Goal: Transaction & Acquisition: Book appointment/travel/reservation

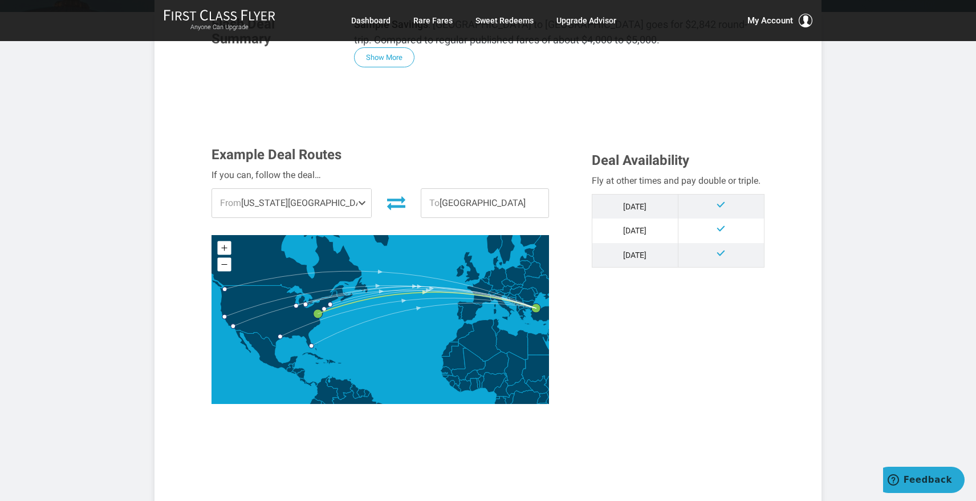
click at [314, 197] on span "From Washington DC" at bounding box center [291, 203] width 159 height 29
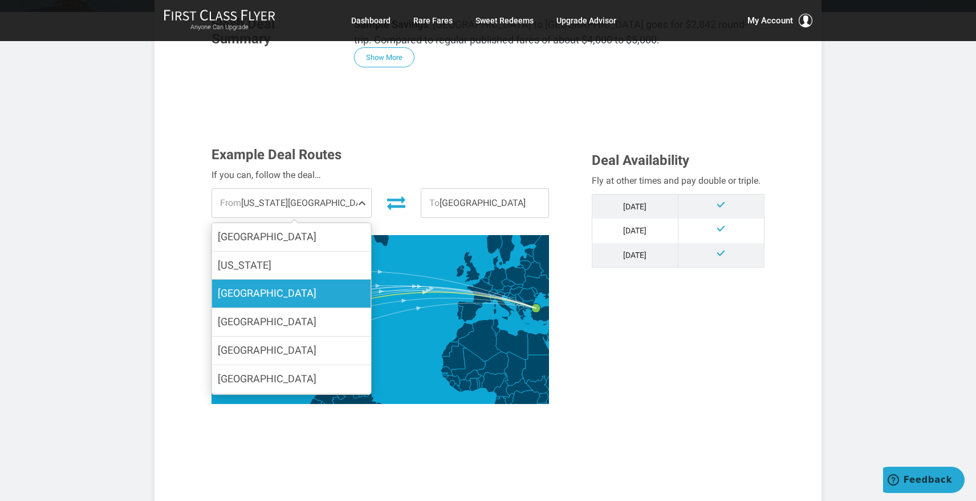
click at [238, 291] on span "[GEOGRAPHIC_DATA]" at bounding box center [267, 293] width 99 height 12
click at [0, 0] on input "[GEOGRAPHIC_DATA]" at bounding box center [0, 0] width 0 height 0
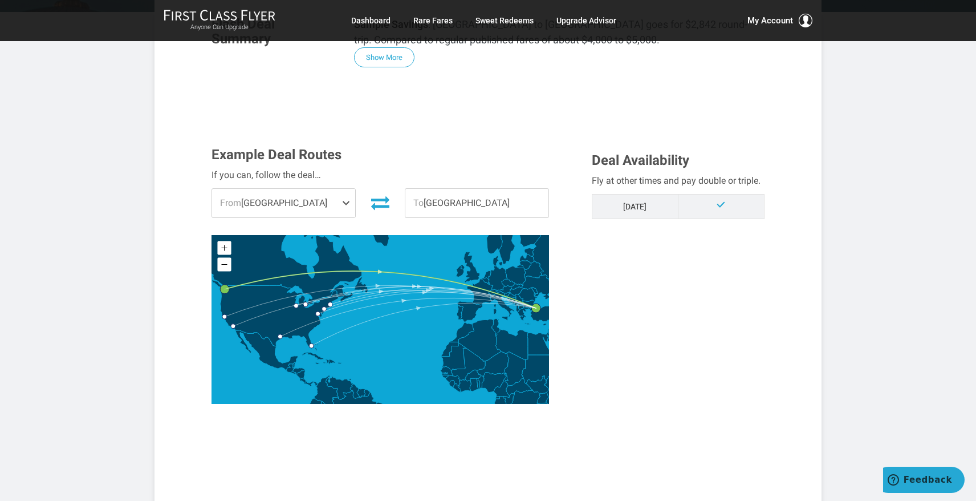
click at [275, 198] on span "From Seattle" at bounding box center [283, 203] width 143 height 29
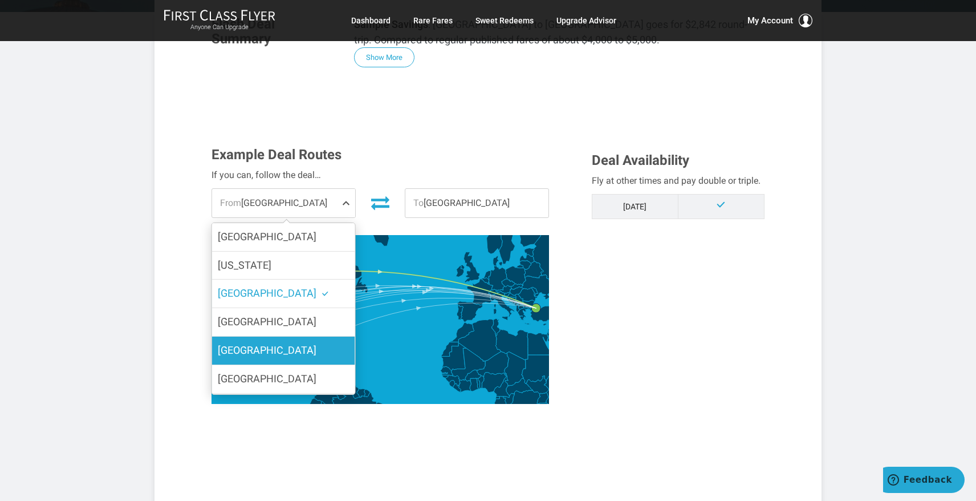
click at [233, 346] on span "[GEOGRAPHIC_DATA]" at bounding box center [267, 350] width 99 height 12
click at [0, 0] on input "[GEOGRAPHIC_DATA]" at bounding box center [0, 0] width 0 height 0
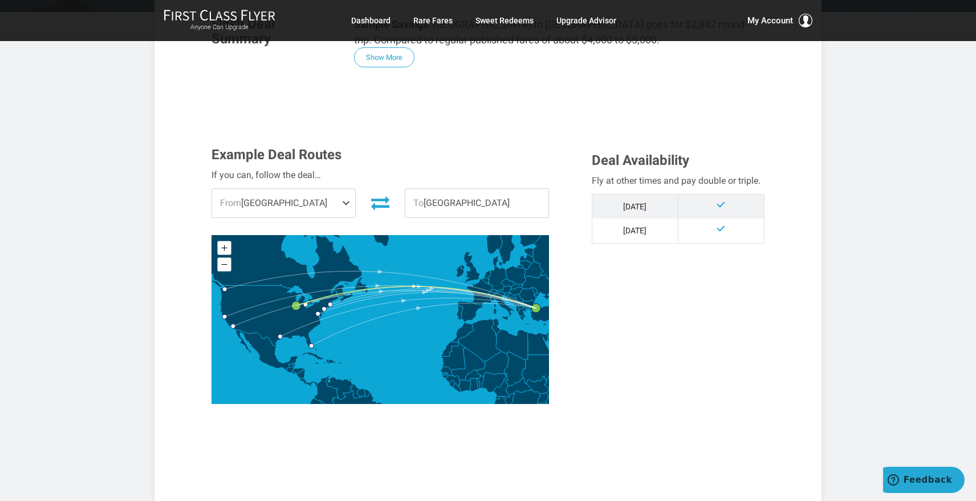
click at [234, 204] on span "From" at bounding box center [230, 202] width 21 height 11
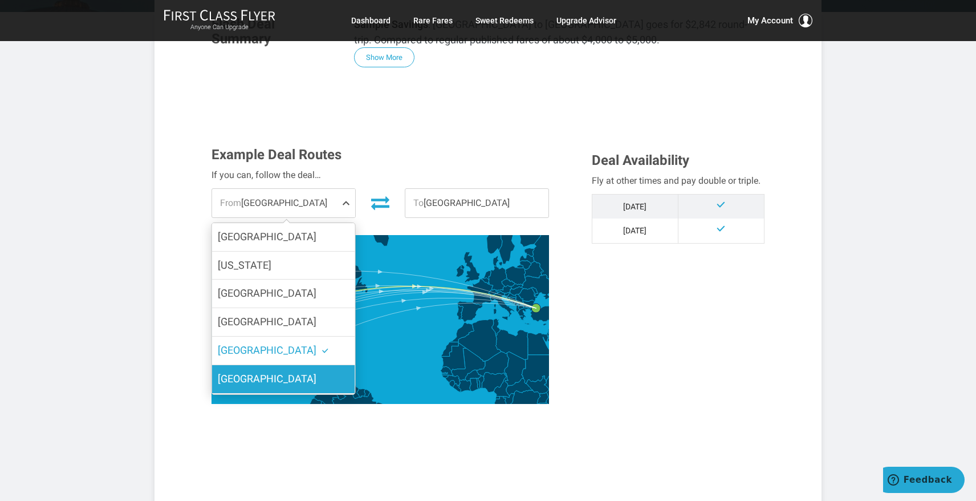
click at [230, 377] on span "Los Angeles" at bounding box center [267, 378] width 99 height 12
click at [0, 0] on input "Los Angeles" at bounding box center [0, 0] width 0 height 0
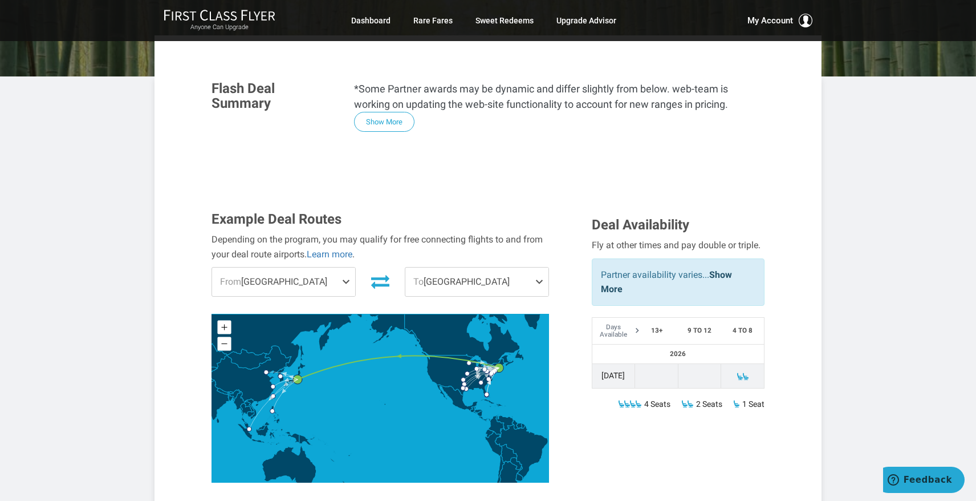
scroll to position [228, 0]
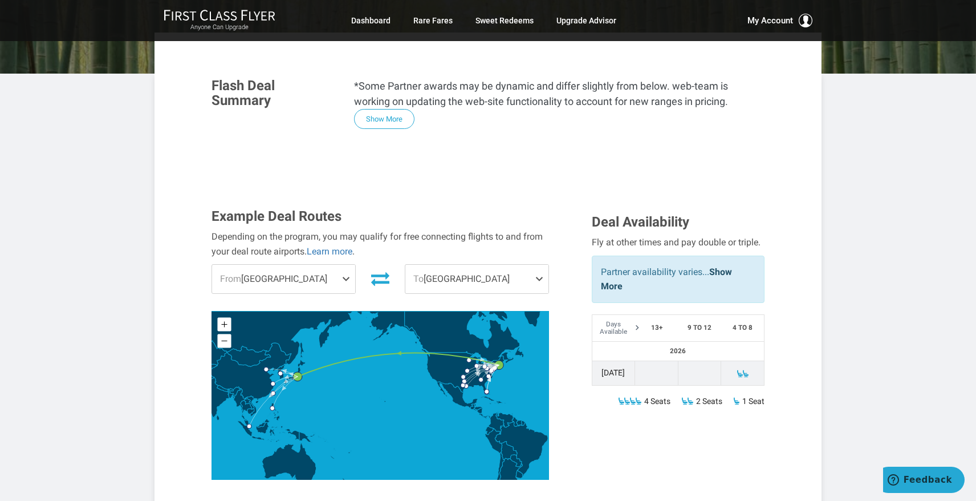
click at [272, 265] on span "From [GEOGRAPHIC_DATA]" at bounding box center [283, 279] width 143 height 29
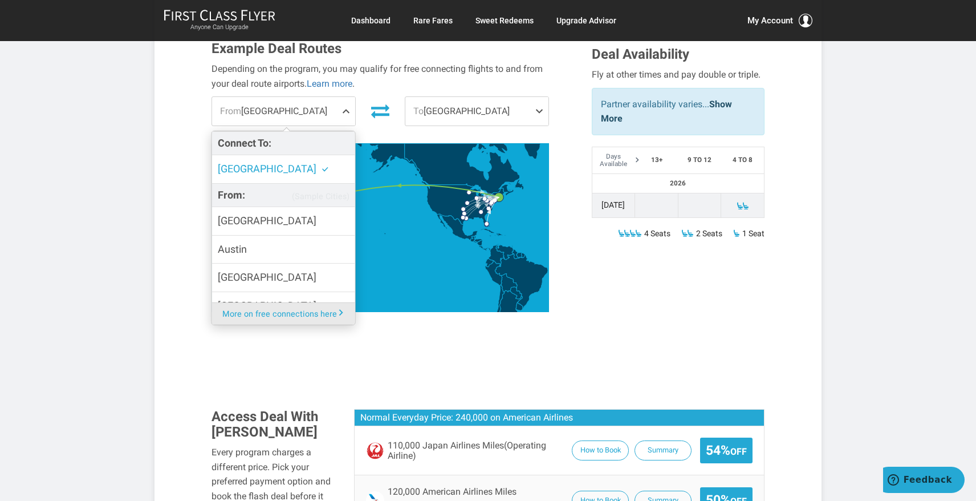
scroll to position [375, 0]
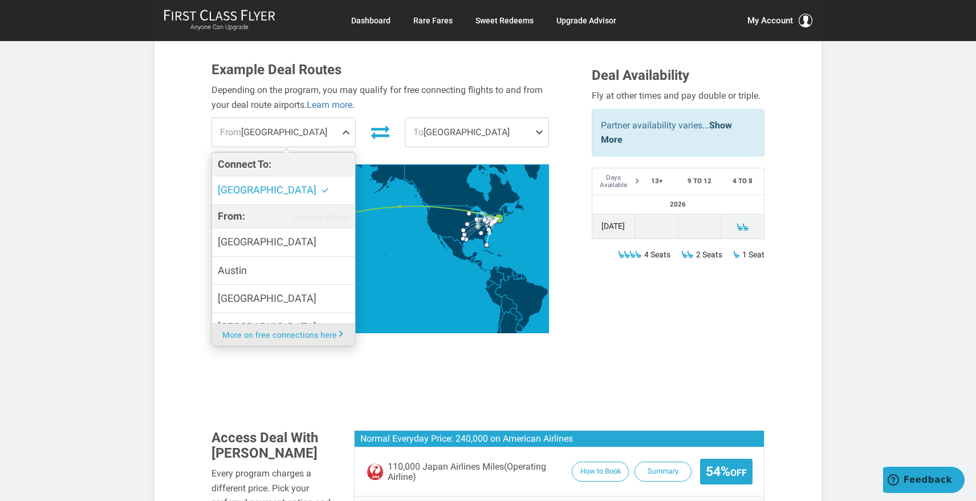
click at [309, 118] on span "From [GEOGRAPHIC_DATA]" at bounding box center [283, 132] width 143 height 29
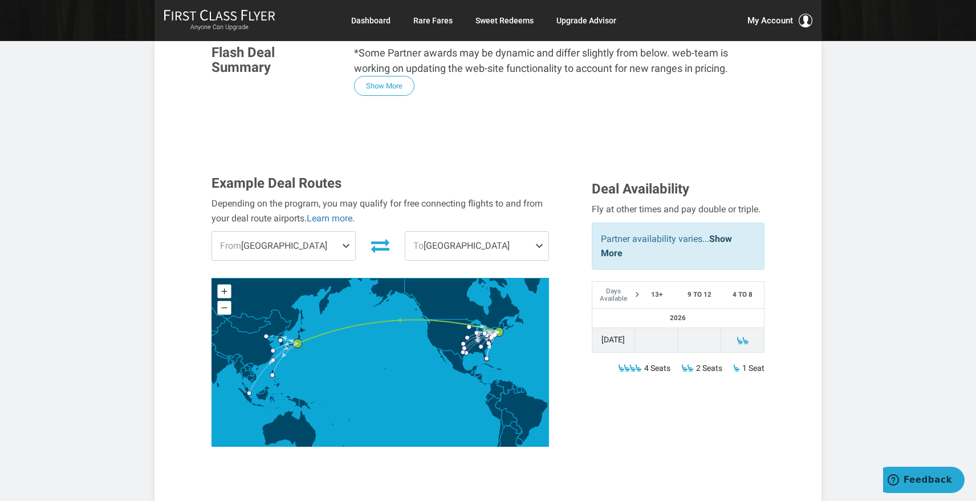
scroll to position [261, 0]
click at [451, 232] on span "To [GEOGRAPHIC_DATA]" at bounding box center [476, 246] width 143 height 29
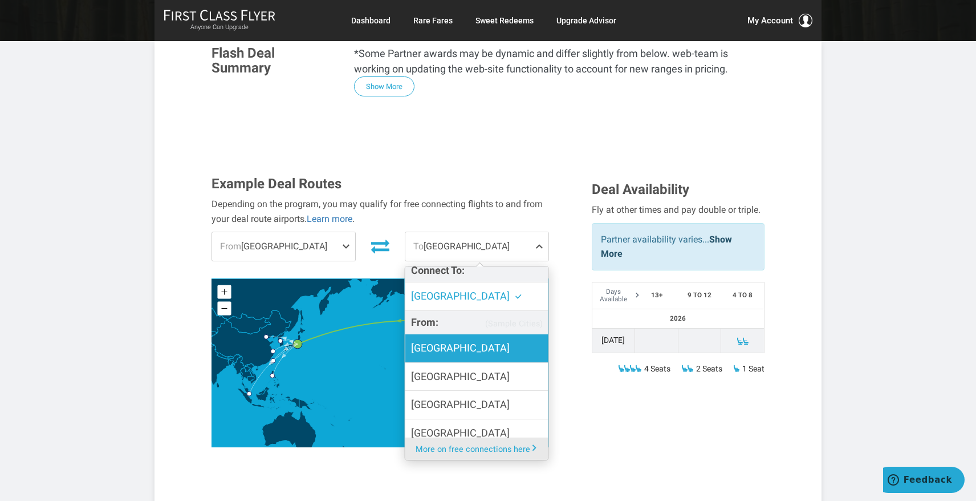
scroll to position [0, 0]
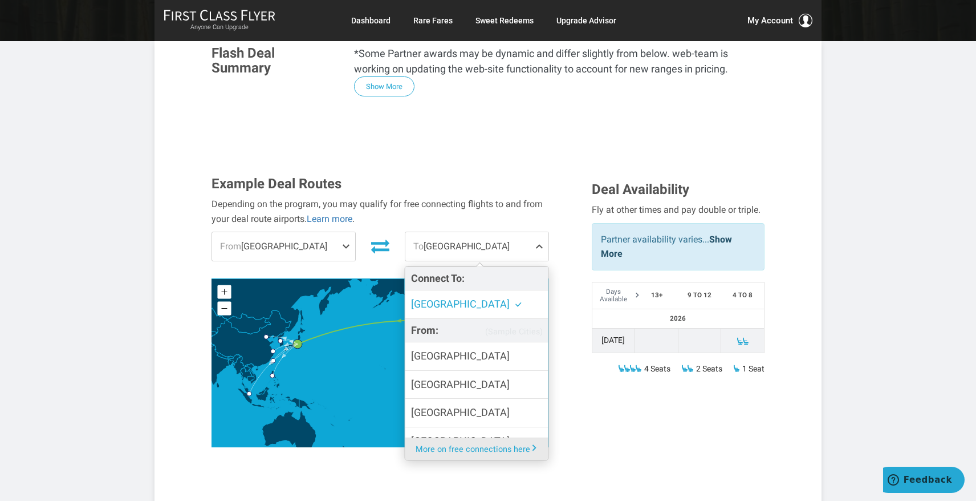
click at [448, 232] on span "To [GEOGRAPHIC_DATA]" at bounding box center [476, 246] width 143 height 29
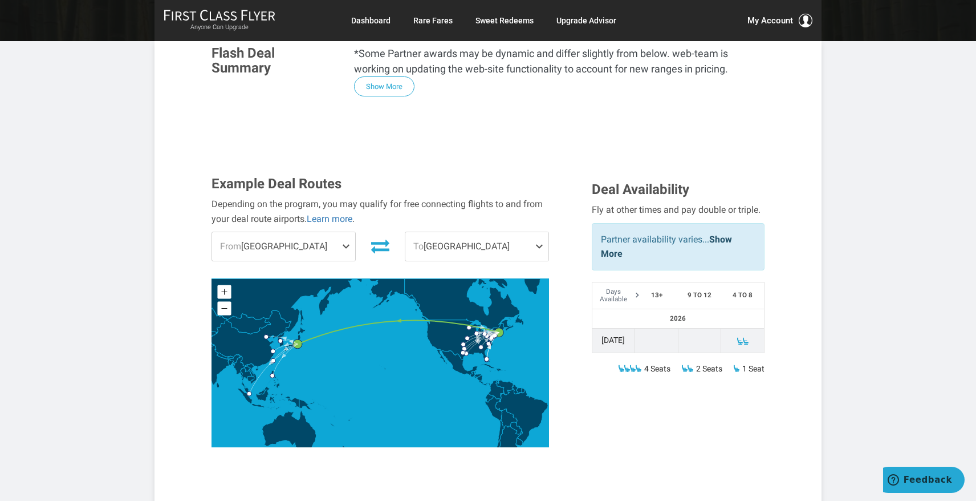
click at [290, 232] on span "From [GEOGRAPHIC_DATA]" at bounding box center [283, 246] width 143 height 29
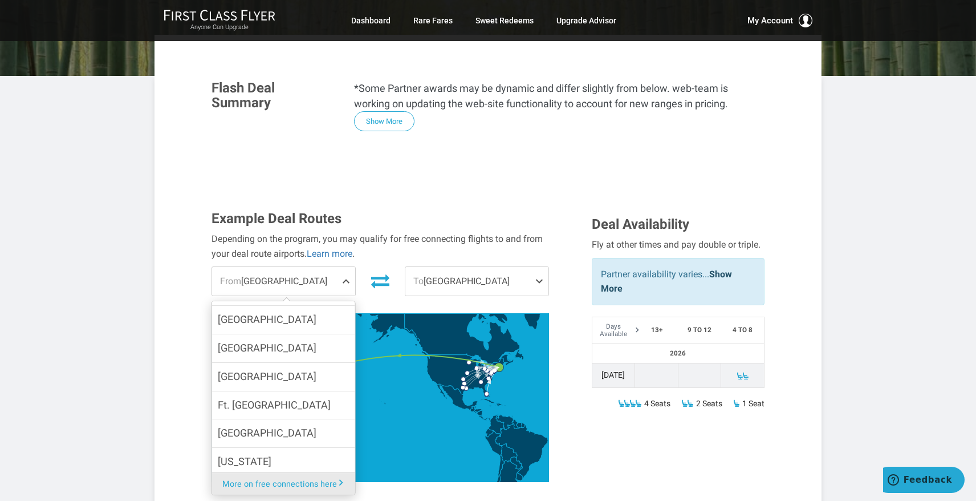
scroll to position [228, 0]
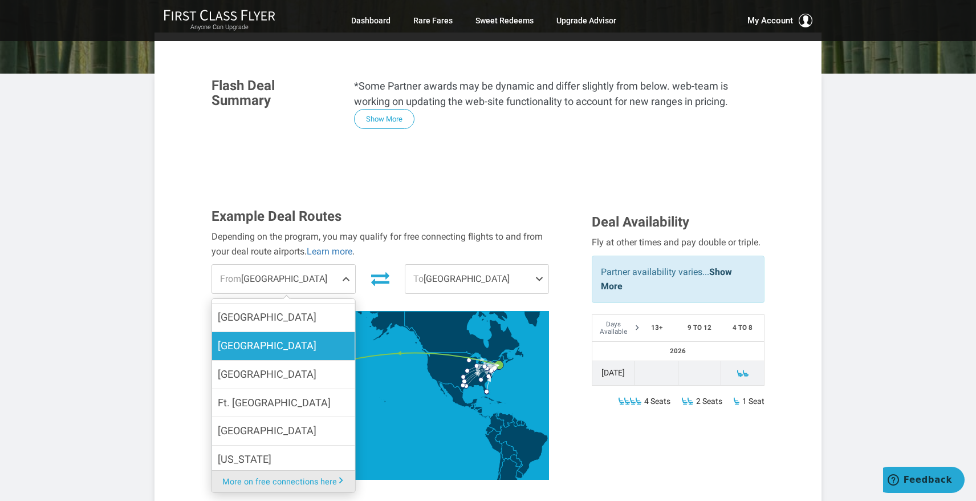
click at [256, 337] on span "[GEOGRAPHIC_DATA]" at bounding box center [267, 345] width 99 height 17
click at [0, 0] on input "[GEOGRAPHIC_DATA]" at bounding box center [0, 0] width 0 height 0
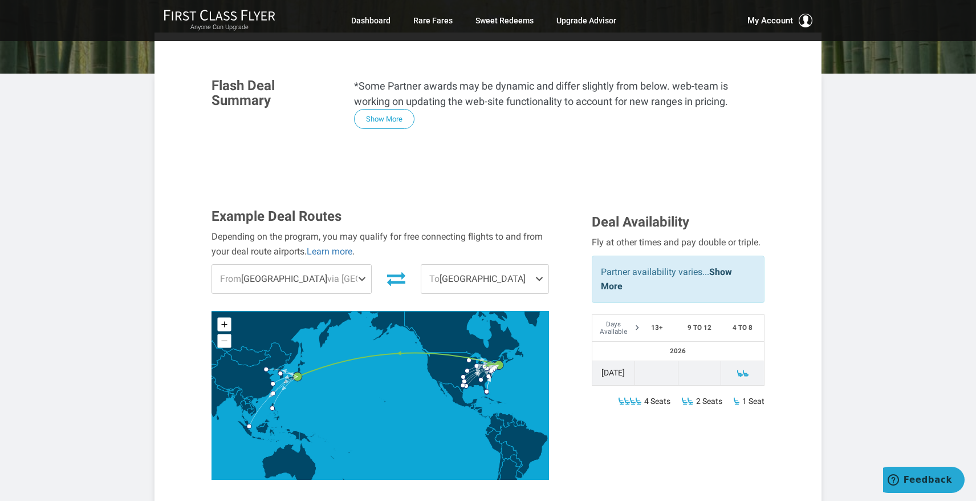
click at [245, 343] on icon "China" at bounding box center [250, 373] width 83 height 60
click at [262, 265] on span "From [GEOGRAPHIC_DATA] via [GEOGRAPHIC_DATA]" at bounding box center [291, 279] width 159 height 29
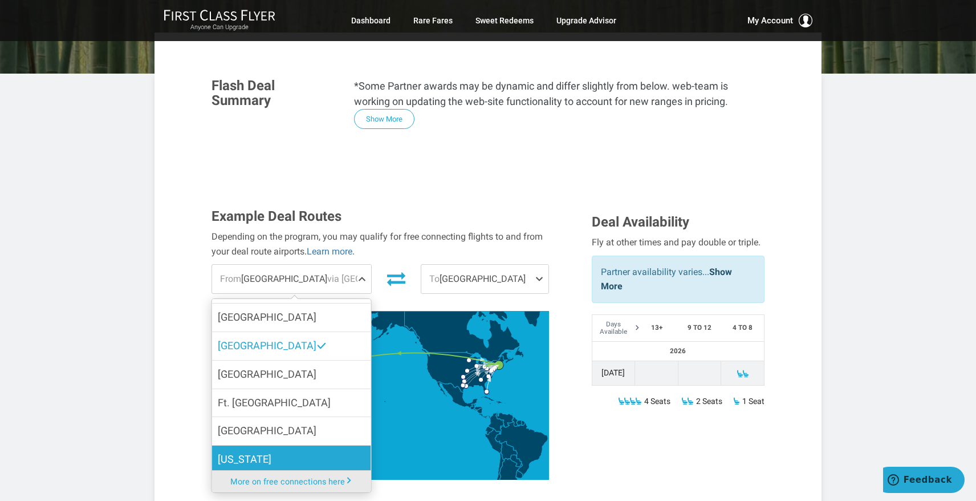
click at [245, 451] on span "[US_STATE][GEOGRAPHIC_DATA]" at bounding box center [292, 467] width 148 height 33
click at [0, 0] on input "[US_STATE][GEOGRAPHIC_DATA]" at bounding box center [0, 0] width 0 height 0
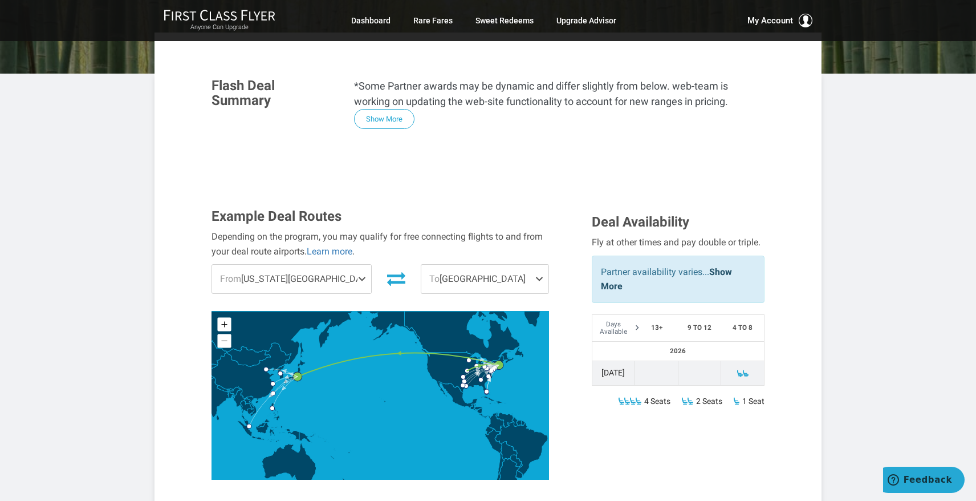
click at [273, 265] on span "From [US_STATE][GEOGRAPHIC_DATA] via [GEOGRAPHIC_DATA]" at bounding box center [291, 279] width 159 height 29
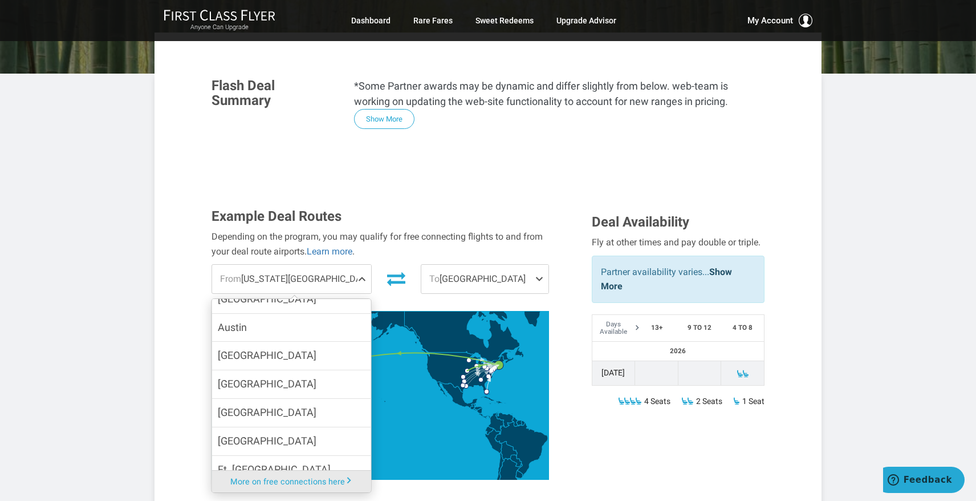
scroll to position [42, 0]
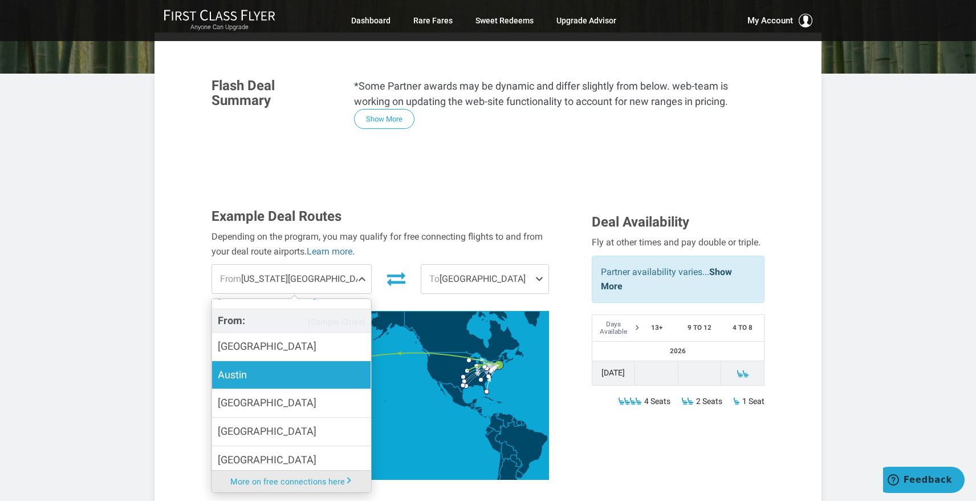
click at [246, 367] on span "Austin" at bounding box center [232, 375] width 29 height 17
click at [0, 0] on input "Austin" at bounding box center [0, 0] width 0 height 0
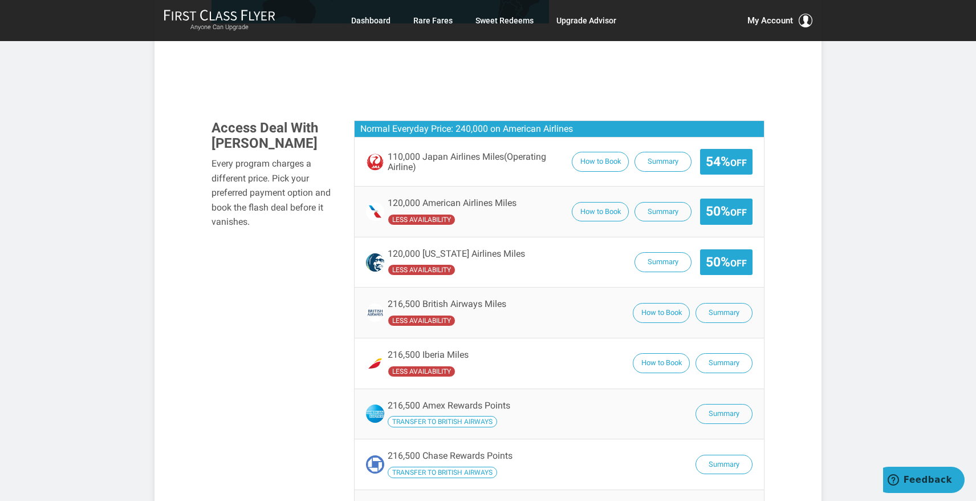
scroll to position [798, 0]
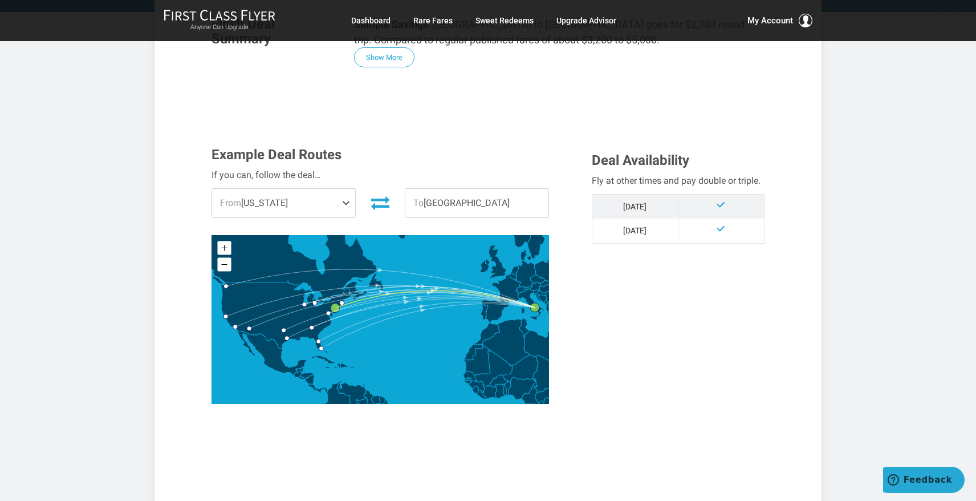
click at [262, 200] on span "From [US_STATE]" at bounding box center [283, 203] width 143 height 29
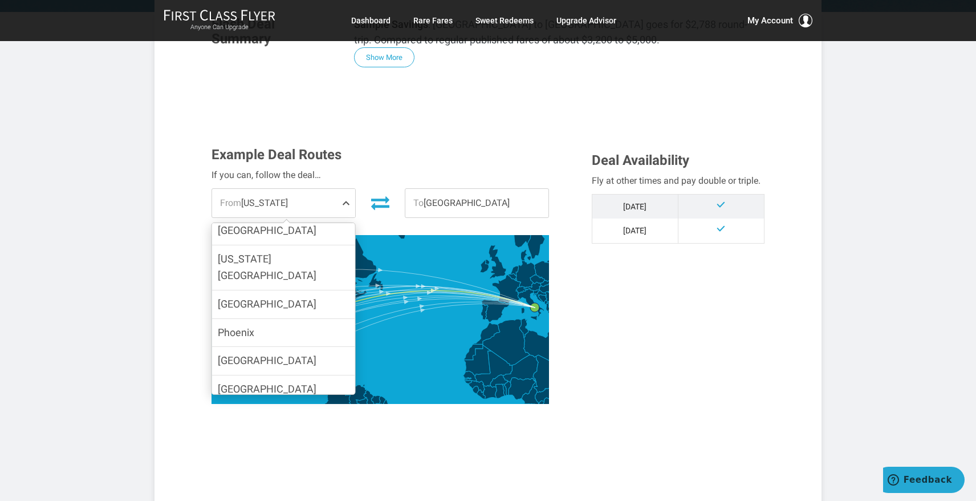
scroll to position [226, 0]
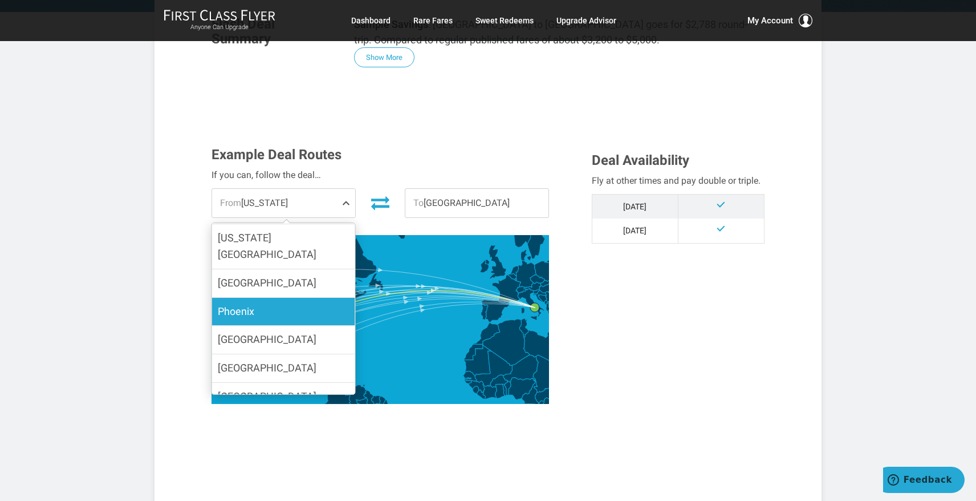
click at [230, 305] on span "Phoenix" at bounding box center [236, 311] width 36 height 12
click at [0, 0] on input "Phoenix" at bounding box center [0, 0] width 0 height 0
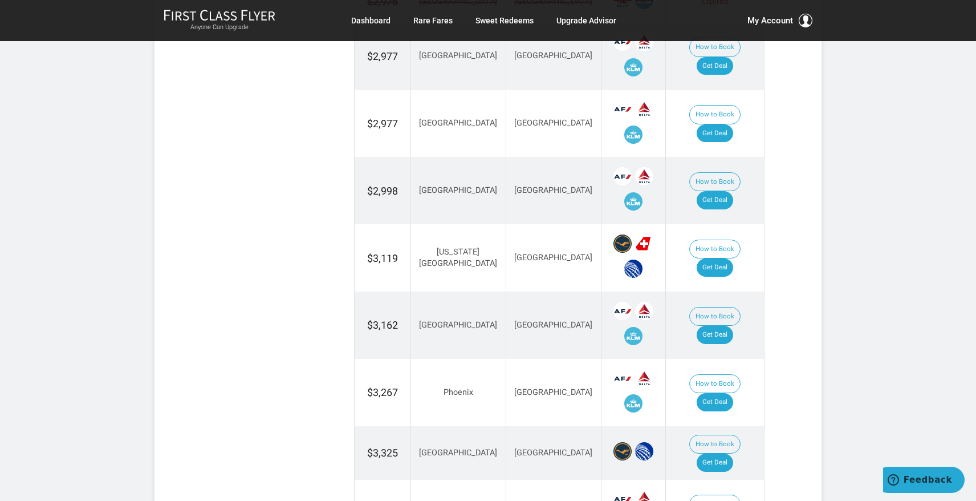
scroll to position [1026, 0]
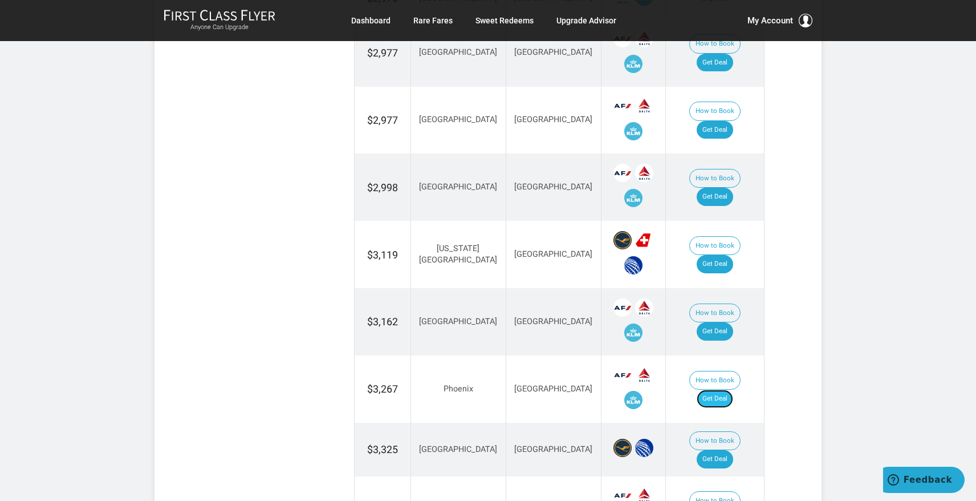
click at [727, 389] on link "Get Deal" at bounding box center [715, 398] width 36 height 18
